Goal: Check status: Check status

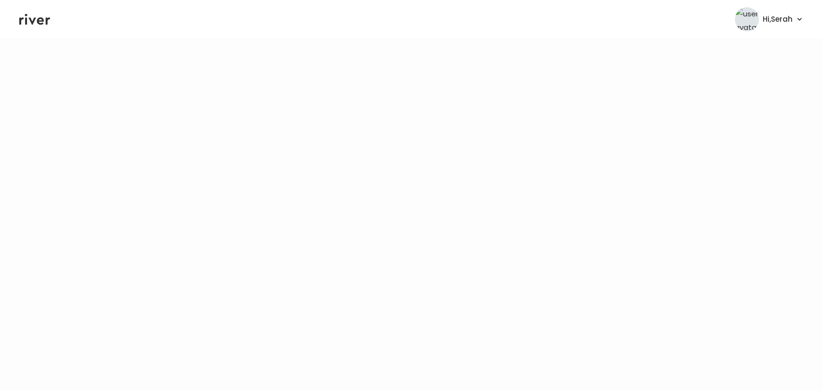
click at [36, 20] on icon at bounding box center [34, 19] width 31 height 14
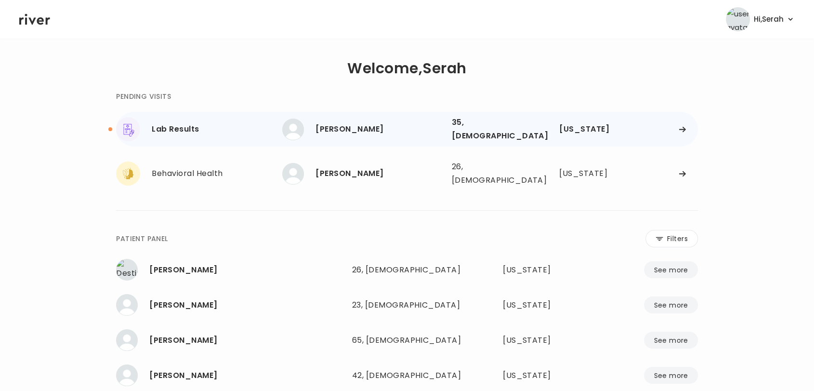
click at [350, 132] on div "[PERSON_NAME]" at bounding box center [380, 128] width 128 height 13
click at [342, 122] on div "[PERSON_NAME]" at bounding box center [380, 128] width 128 height 13
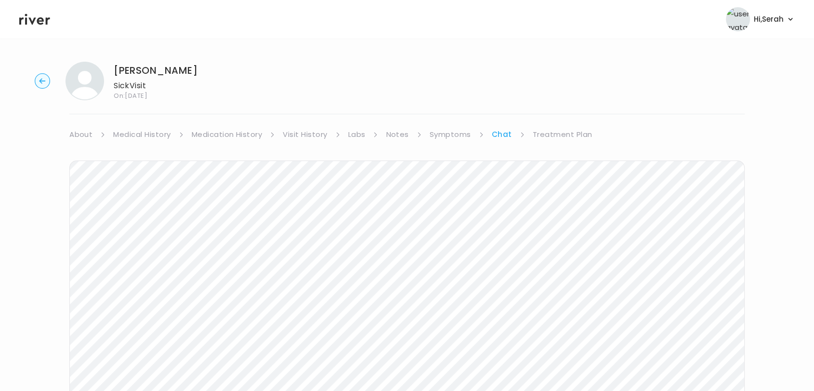
scroll to position [15, 0]
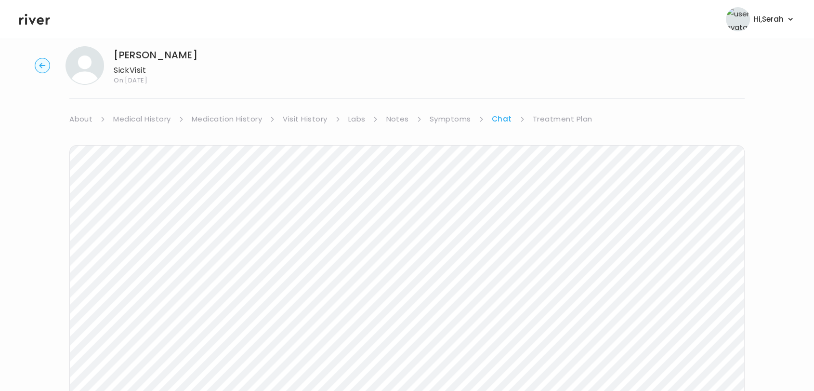
click at [365, 119] on link "Labs" at bounding box center [356, 118] width 17 height 13
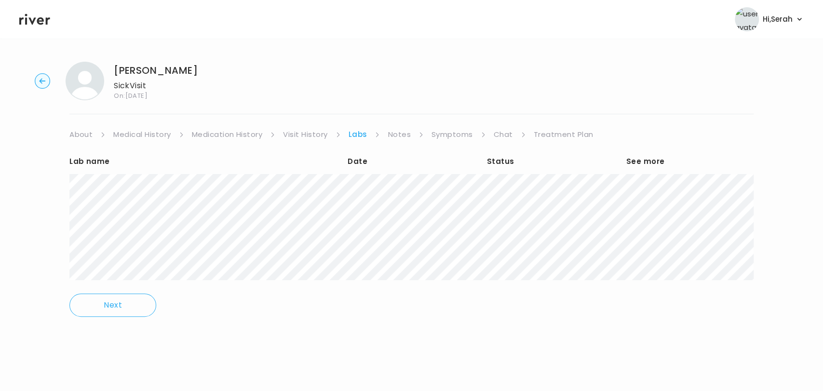
click at [518, 170] on div "Lab name Date Status See more" at bounding box center [411, 162] width 684 height 23
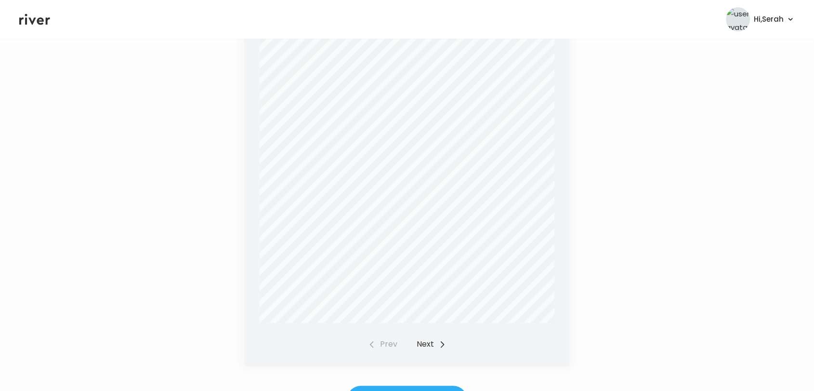
scroll to position [280, 0]
click at [422, 340] on button "Next" at bounding box center [431, 342] width 29 height 13
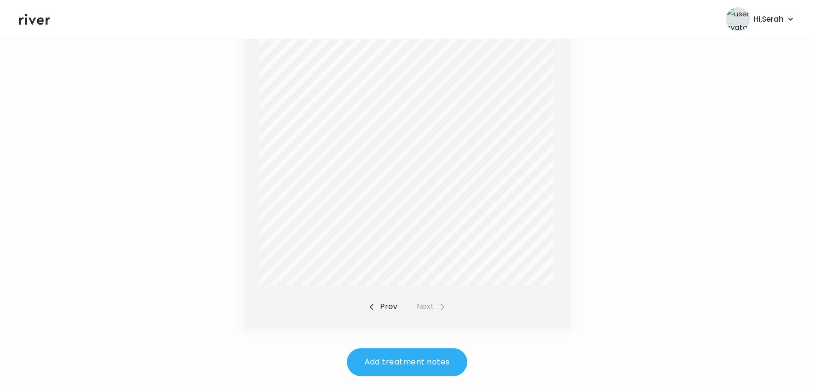
scroll to position [318, 0]
click at [378, 308] on button "Prev" at bounding box center [382, 304] width 29 height 13
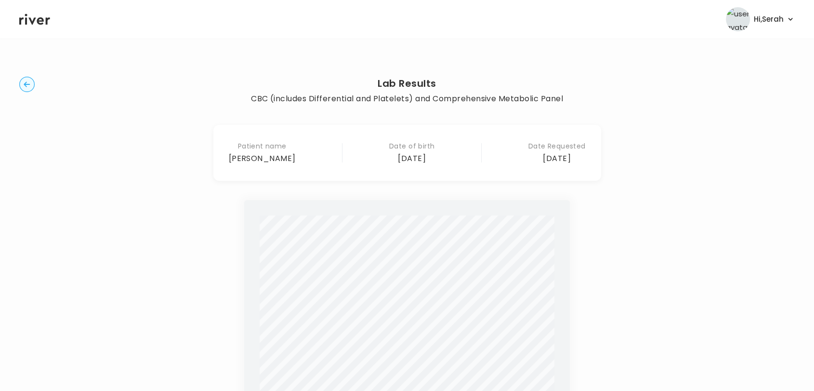
scroll to position [0, 0]
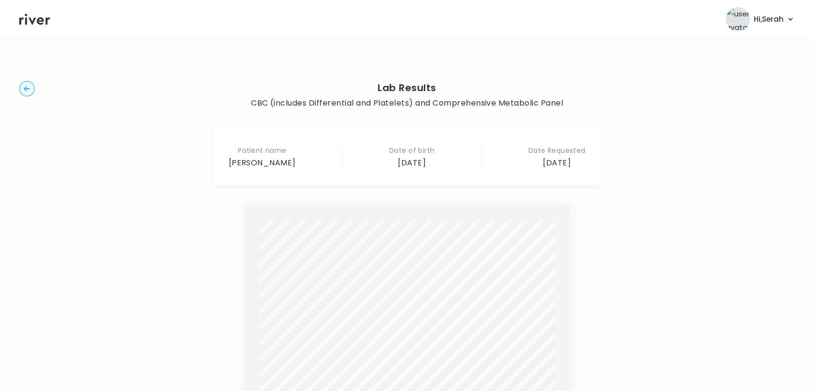
click at [27, 95] on circle "button" at bounding box center [27, 88] width 15 height 15
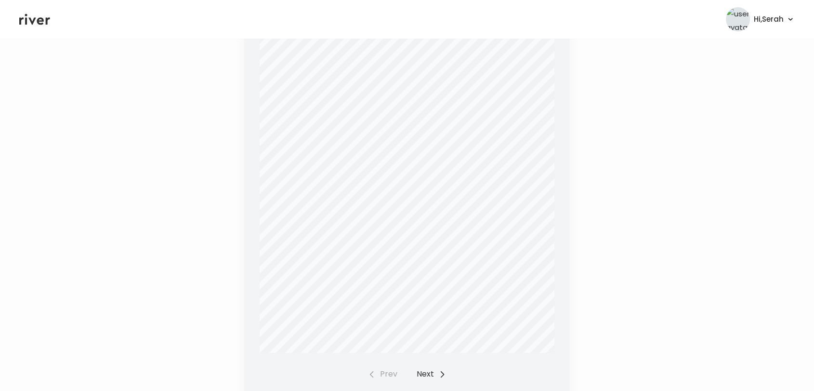
scroll to position [252, 0]
click at [421, 373] on button "Next" at bounding box center [431, 370] width 29 height 13
click at [381, 380] on div "Report Status: Final KERR, ALEXIS Patient Information Specimen Information Clie…" at bounding box center [407, 173] width 326 height 440
click at [27, 16] on icon at bounding box center [34, 19] width 31 height 14
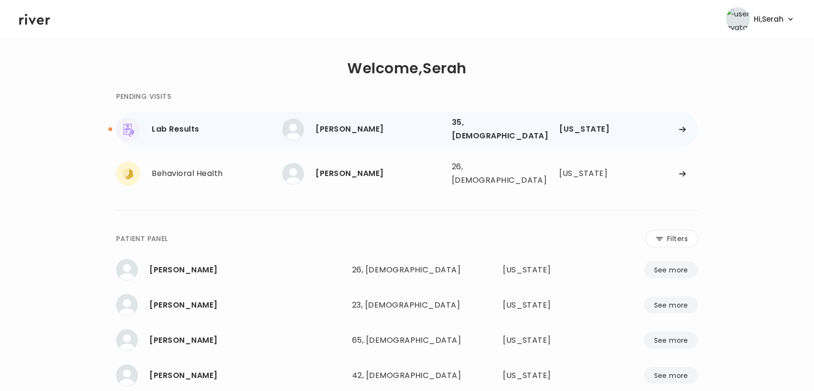
click at [360, 124] on div "[PERSON_NAME]" at bounding box center [380, 128] width 128 height 13
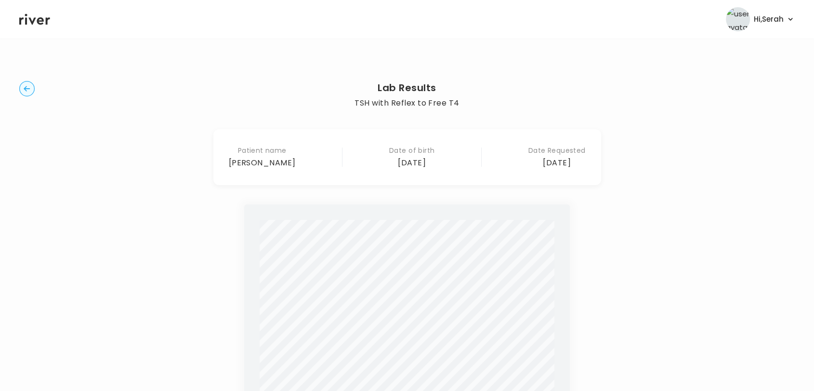
click at [36, 20] on icon at bounding box center [34, 19] width 31 height 14
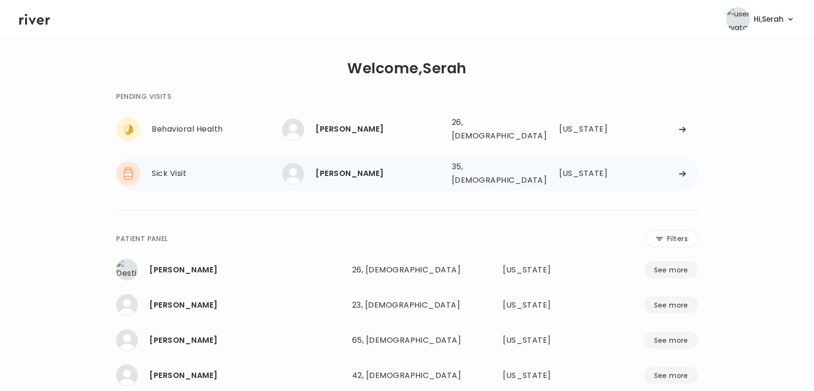
click at [337, 169] on div "ALEXIS KERR" at bounding box center [380, 173] width 128 height 13
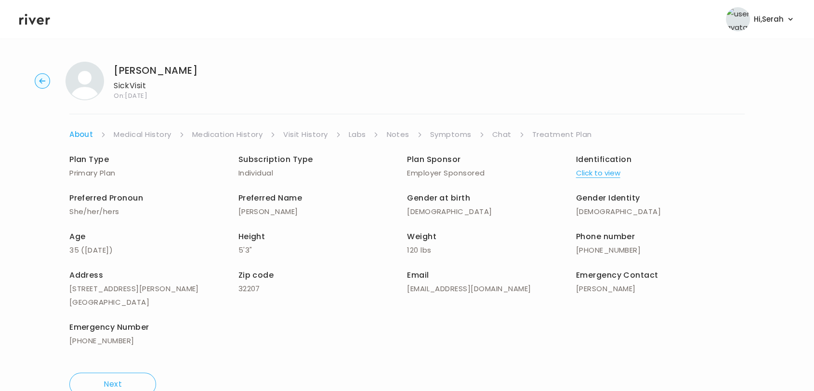
click at [500, 134] on link "Chat" at bounding box center [502, 134] width 19 height 13
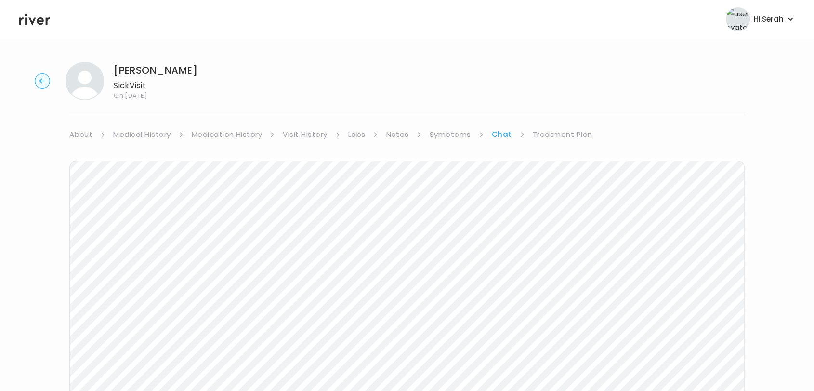
click at [359, 135] on link "Labs" at bounding box center [356, 134] width 17 height 13
click at [498, 136] on link "Chat" at bounding box center [503, 134] width 19 height 13
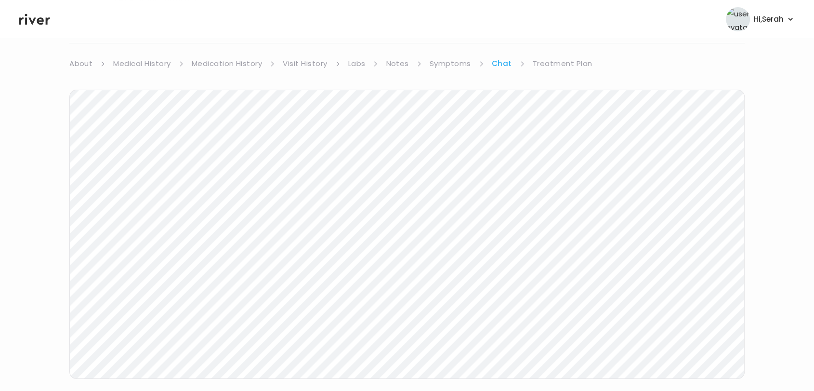
click at [562, 60] on link "Treatment Plan" at bounding box center [563, 63] width 60 height 13
click at [129, 103] on button "Update treatment notes" at bounding box center [121, 104] width 105 height 13
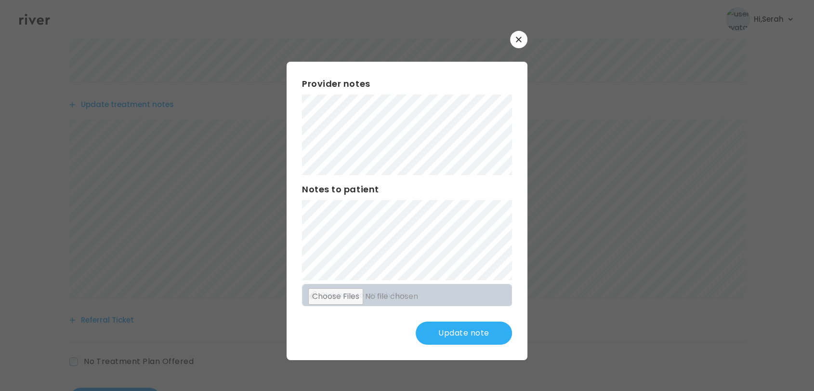
click at [455, 325] on button "Update note" at bounding box center [464, 332] width 96 height 23
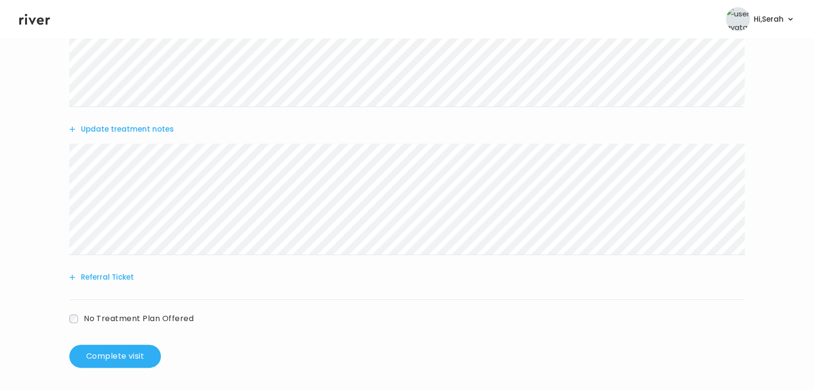
scroll to position [185, 0]
click at [134, 350] on button "Complete visit" at bounding box center [115, 356] width 92 height 23
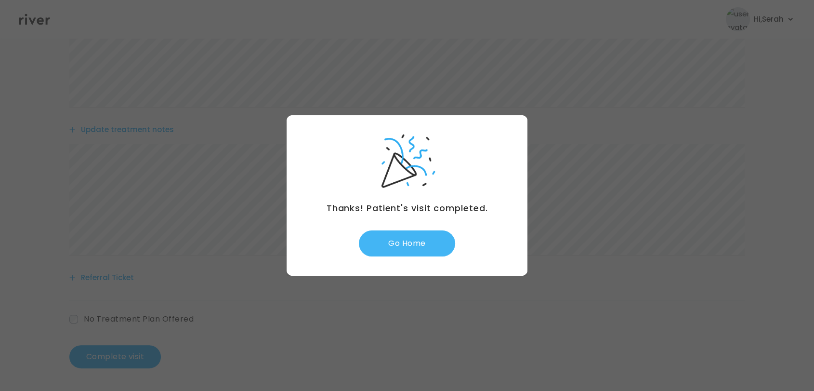
click at [413, 232] on button "Go Home" at bounding box center [407, 243] width 96 height 26
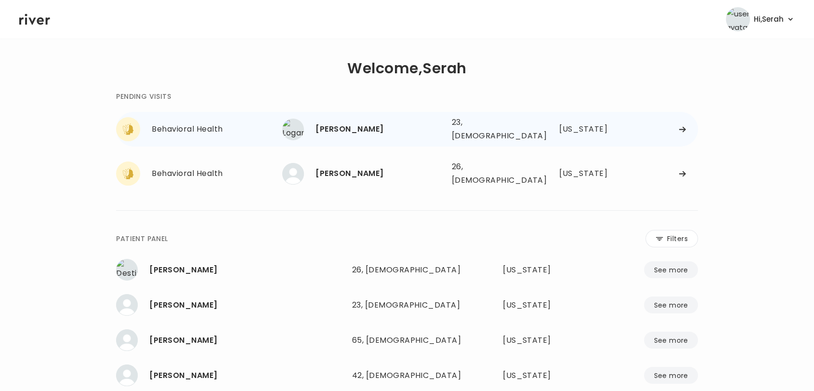
click at [362, 128] on div "[PERSON_NAME]" at bounding box center [380, 128] width 128 height 13
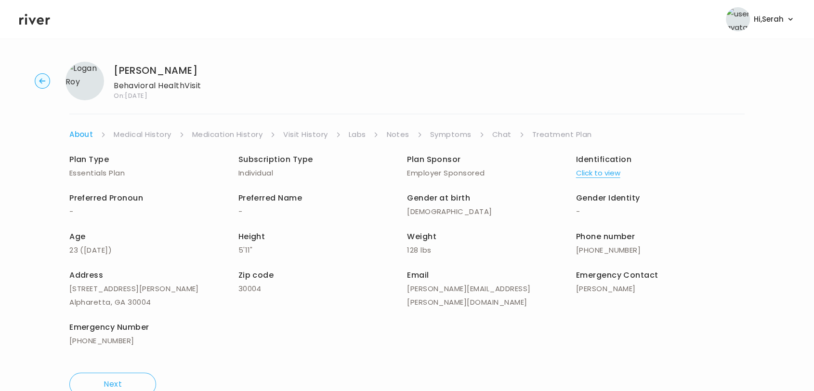
click at [467, 140] on link "Symptoms" at bounding box center [450, 134] width 41 height 13
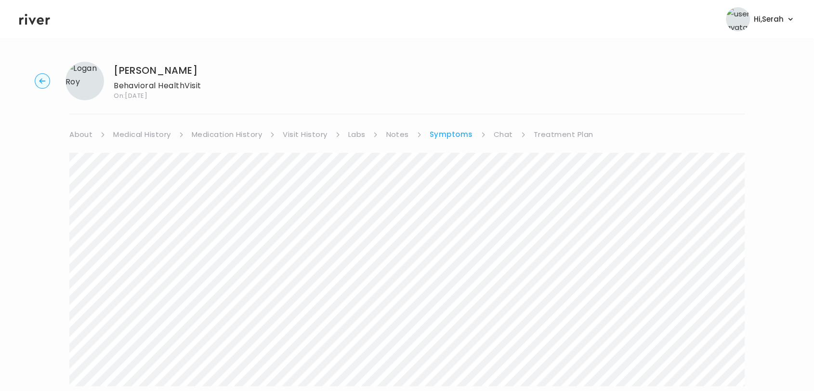
click at [157, 135] on link "Medical History" at bounding box center [141, 134] width 57 height 13
click at [500, 130] on link "Chat" at bounding box center [505, 134] width 19 height 13
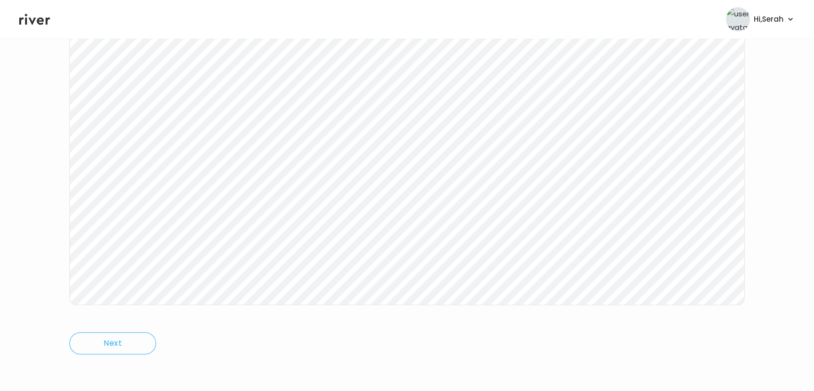
click at [33, 20] on icon at bounding box center [34, 19] width 31 height 11
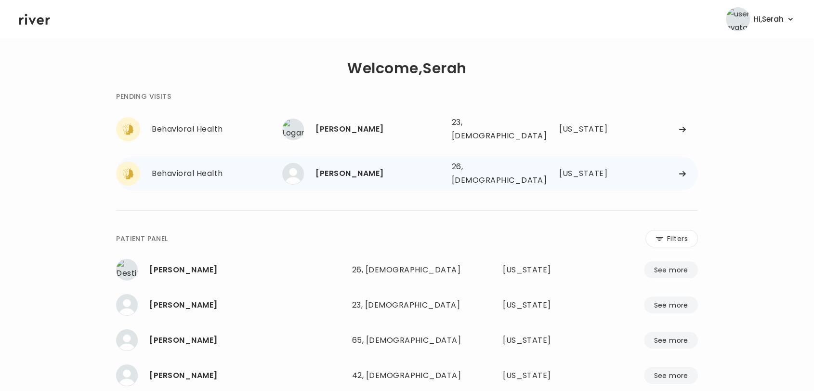
scroll to position [8, 0]
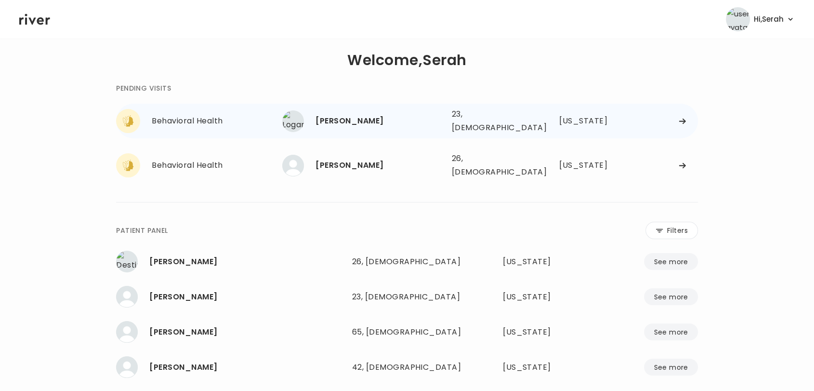
click at [335, 125] on div "Logan Roy 23, Male See more" at bounding box center [362, 121] width 161 height 22
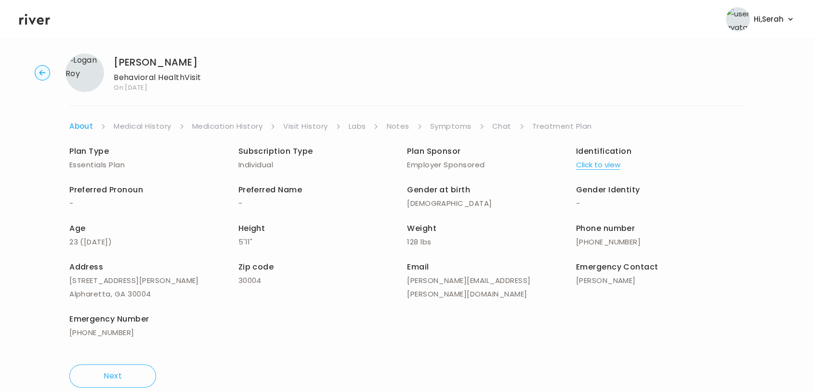
click at [499, 126] on link "Chat" at bounding box center [502, 126] width 19 height 13
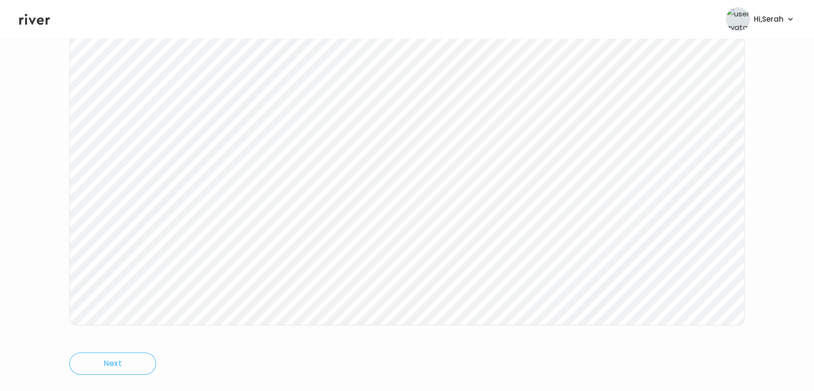
scroll to position [125, 0]
click at [34, 16] on icon at bounding box center [34, 19] width 31 height 14
